Goal: Share content

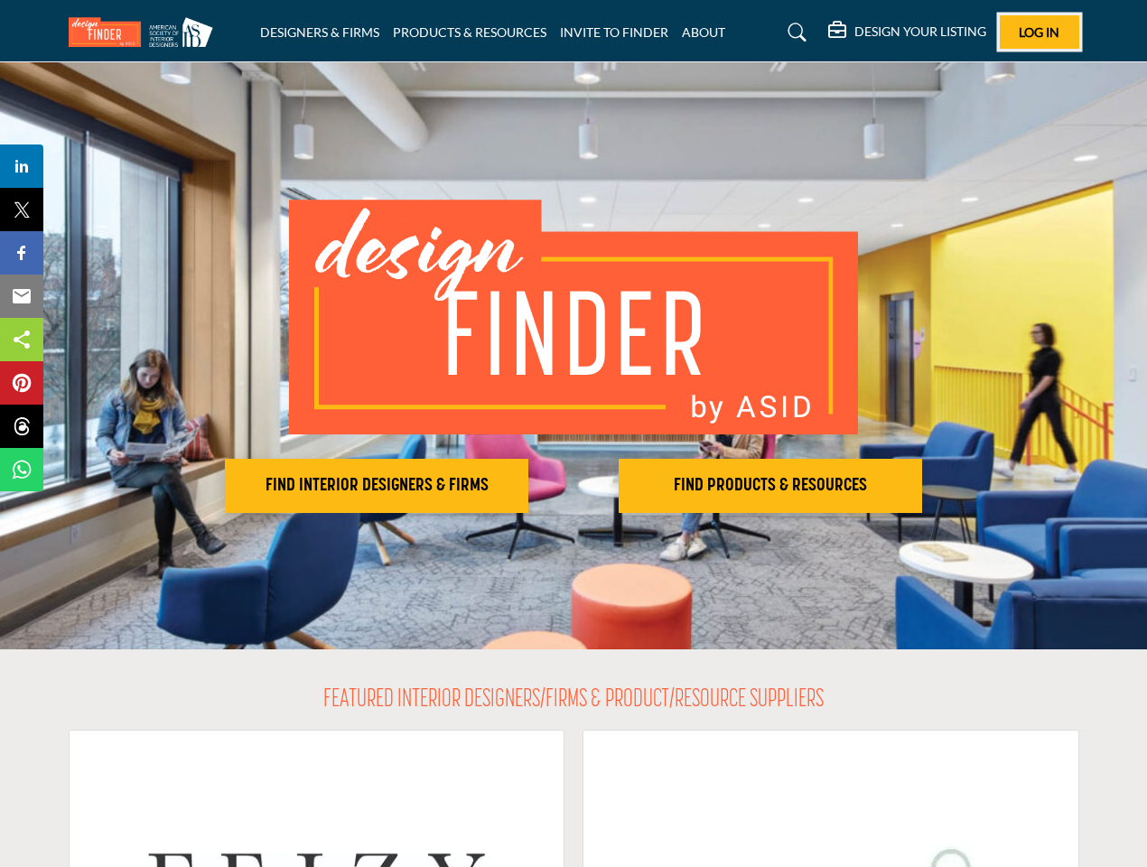
click at [1040, 32] on span "Log In" at bounding box center [1039, 31] width 41 height 15
click at [377, 486] on h2 "FIND INTERIOR DESIGNERS & FIRMS" at bounding box center [376, 486] width 293 height 22
click at [771, 486] on h2 "FIND PRODUCTS & RESOURCES" at bounding box center [770, 486] width 293 height 22
click at [22, 166] on span "Share" at bounding box center [31, 166] width 52 height 22
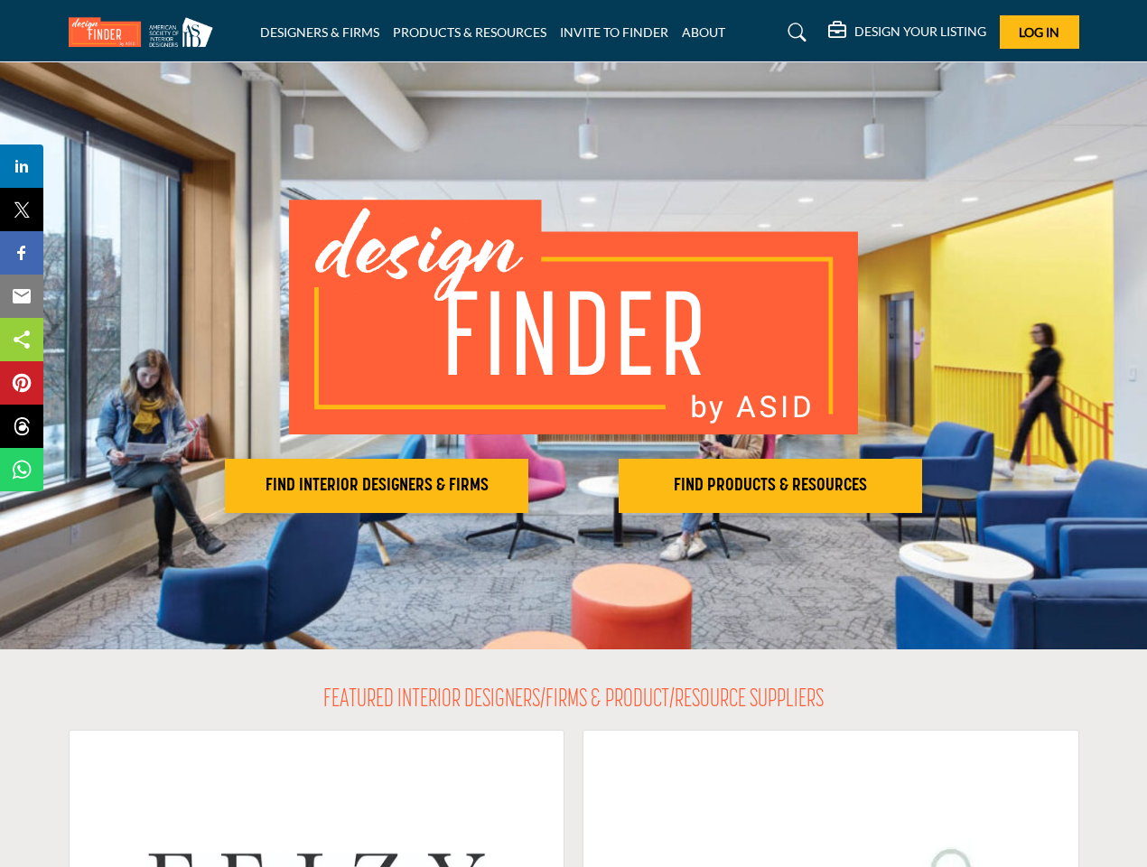
click at [22, 210] on span "Tweet" at bounding box center [31, 210] width 52 height 22
click at [22, 253] on span "Share" at bounding box center [31, 253] width 52 height 22
click at [22, 296] on span "Email" at bounding box center [30, 297] width 50 height 22
click at [22, 340] on span "Share" at bounding box center [31, 340] width 52 height 22
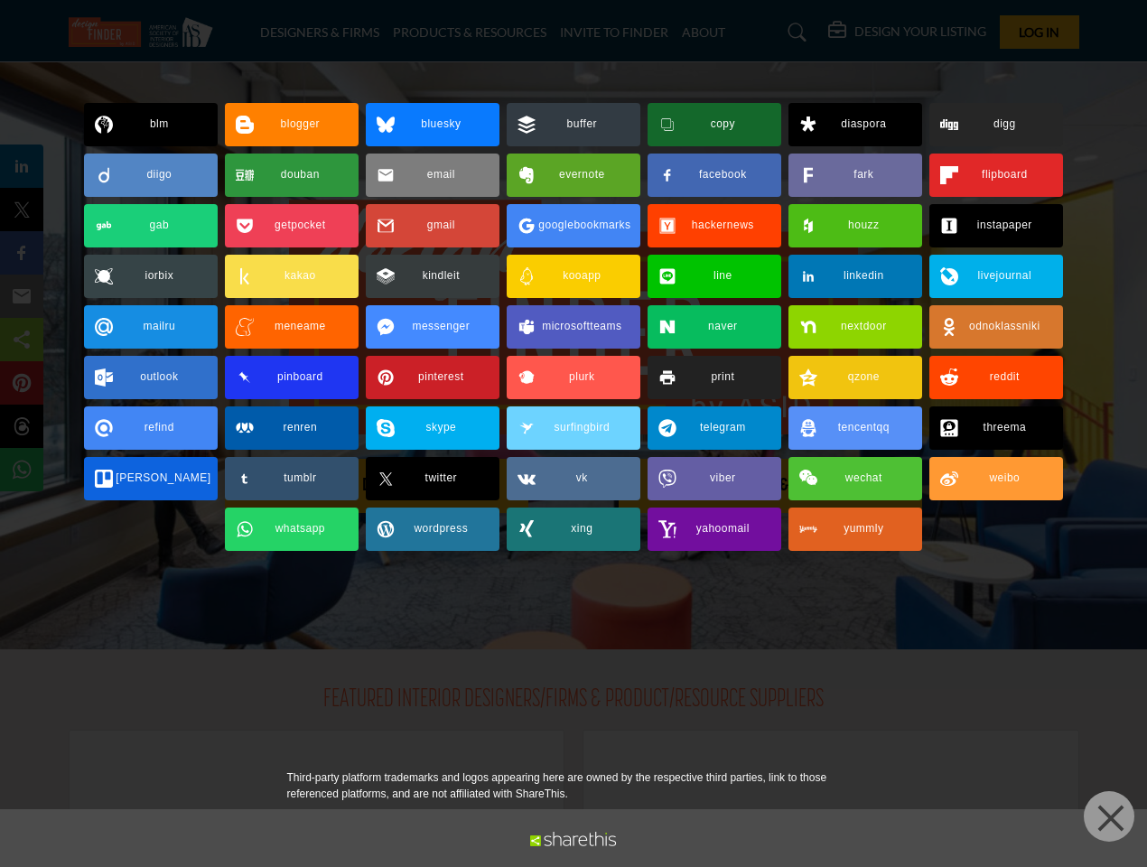
click at [22, 383] on span "Pin" at bounding box center [21, 383] width 33 height 22
